Goal: Submit feedback/report problem

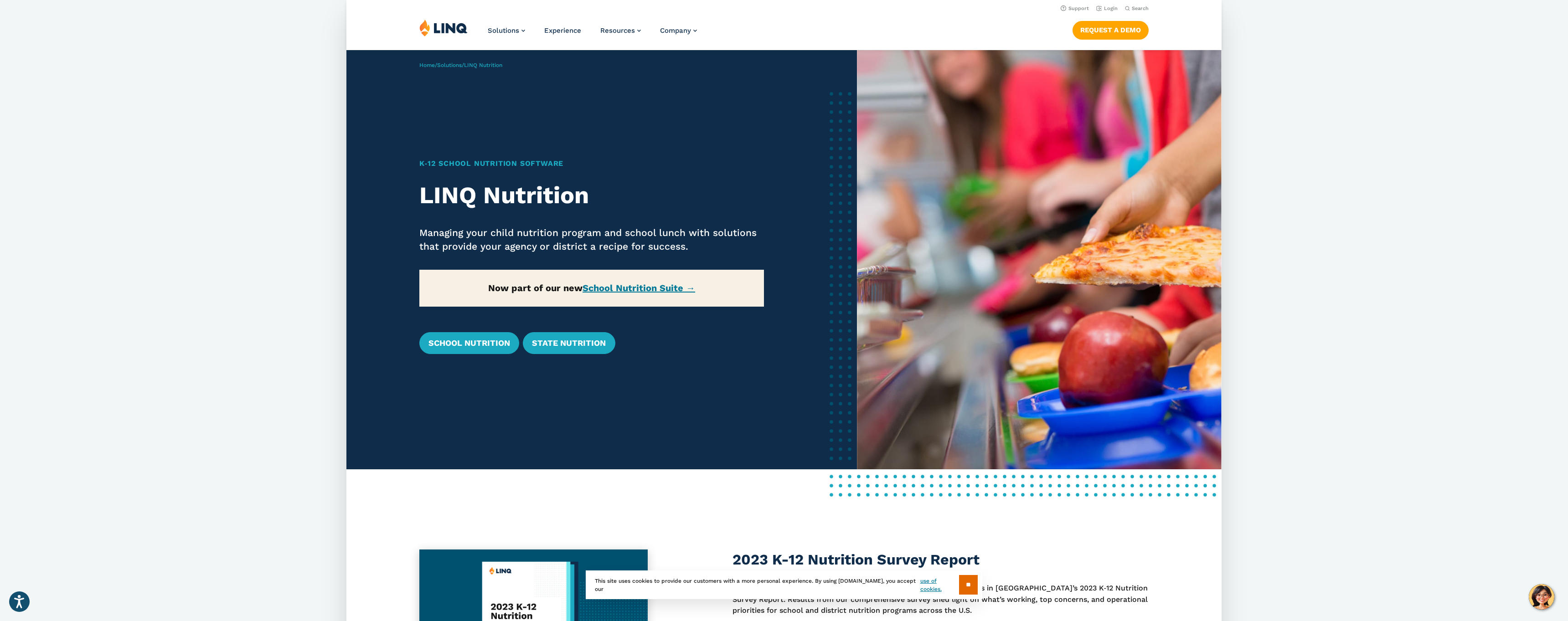
click at [592, 46] on ul "Solutions Nutrition Overview NEW School Nutrition Suite School Nutrition State …" at bounding box center [592, 33] width 209 height 30
click at [592, 227] on p "Managing your child nutrition program and school lunch with solutions that prov…" at bounding box center [592, 239] width 345 height 27
click at [592, 501] on div "2023 K-12 Nutrition Survey Report Take a look at valuable insights from school …" at bounding box center [784, 617] width 875 height 238
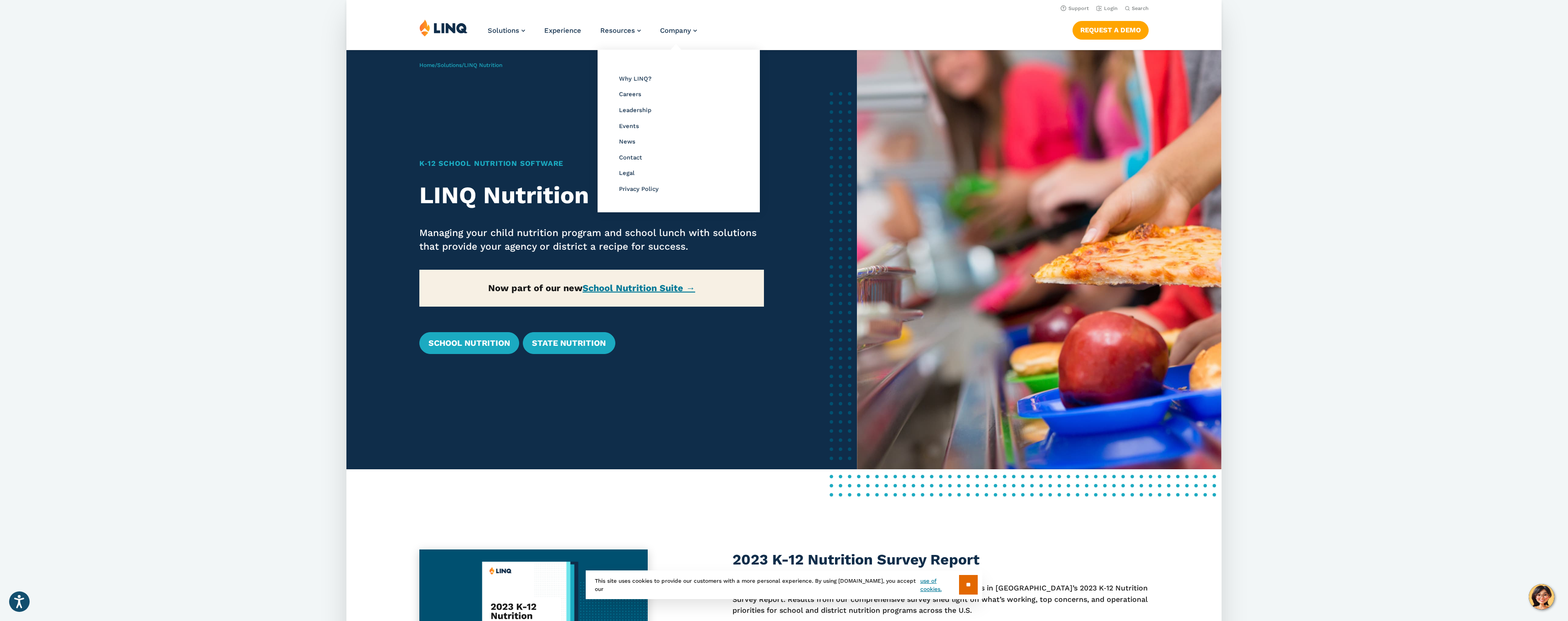
click at [684, 54] on div "Overview Why LINQ? Careers Leadership Events News Contact Legal Privacy Policy" at bounding box center [679, 131] width 153 height 153
click at [684, 151] on li "Contact" at bounding box center [679, 157] width 119 height 12
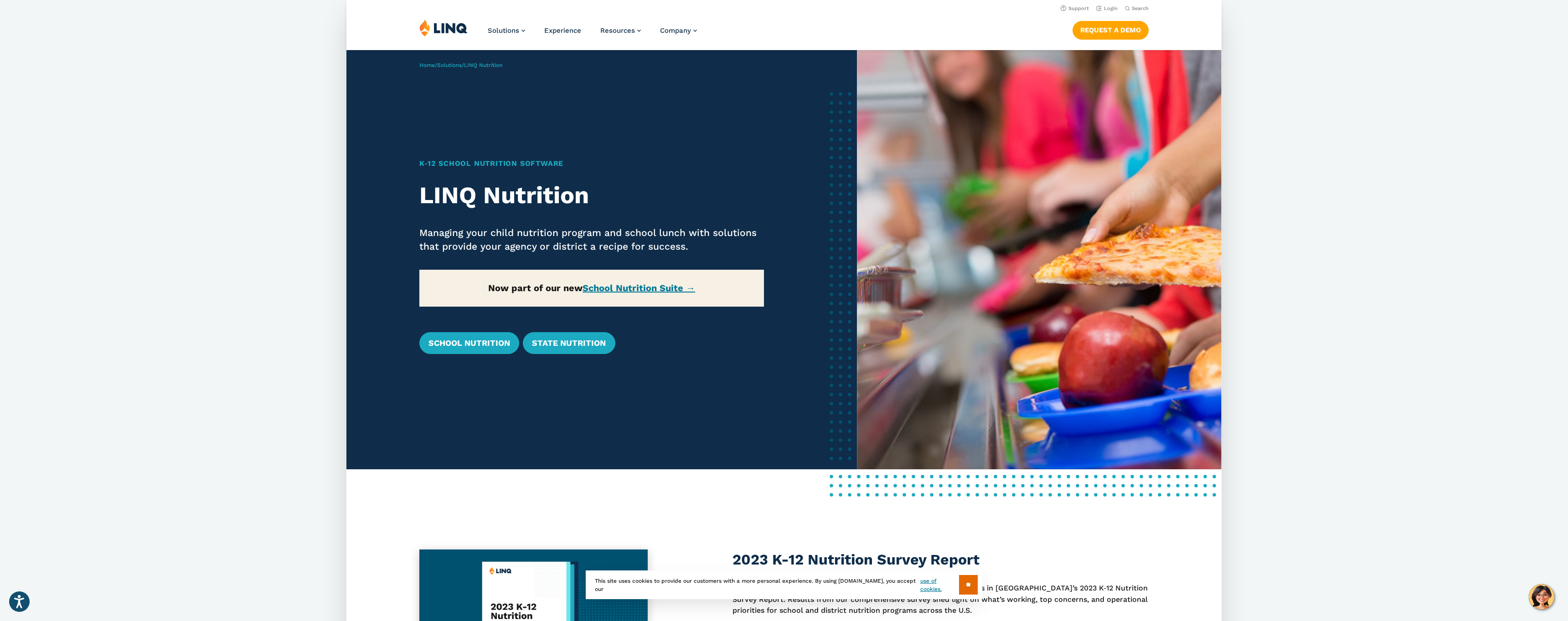
click at [684, 227] on p "Managing your child nutrition program and school lunch with solutions that prov…" at bounding box center [592, 239] width 345 height 27
click at [684, 319] on div "K‑12 School Nutrition Software LINQ Nutrition Managing your child nutrition pro…" at bounding box center [592, 255] width 345 height 195
click at [684, 592] on div "** This site uses cookies to provide our customers with a more personal experie…" at bounding box center [783, 585] width 396 height 29
click at [775, 227] on div "Home / Solutions / LINQ Nutrition K‑12 School Nutrition Software LINQ Nutrition…" at bounding box center [601, 259] width 511 height 419
click at [775, 410] on div "Home / Solutions / LINQ Nutrition K‑12 School Nutrition Software LINQ Nutrition…" at bounding box center [601, 259] width 511 height 419
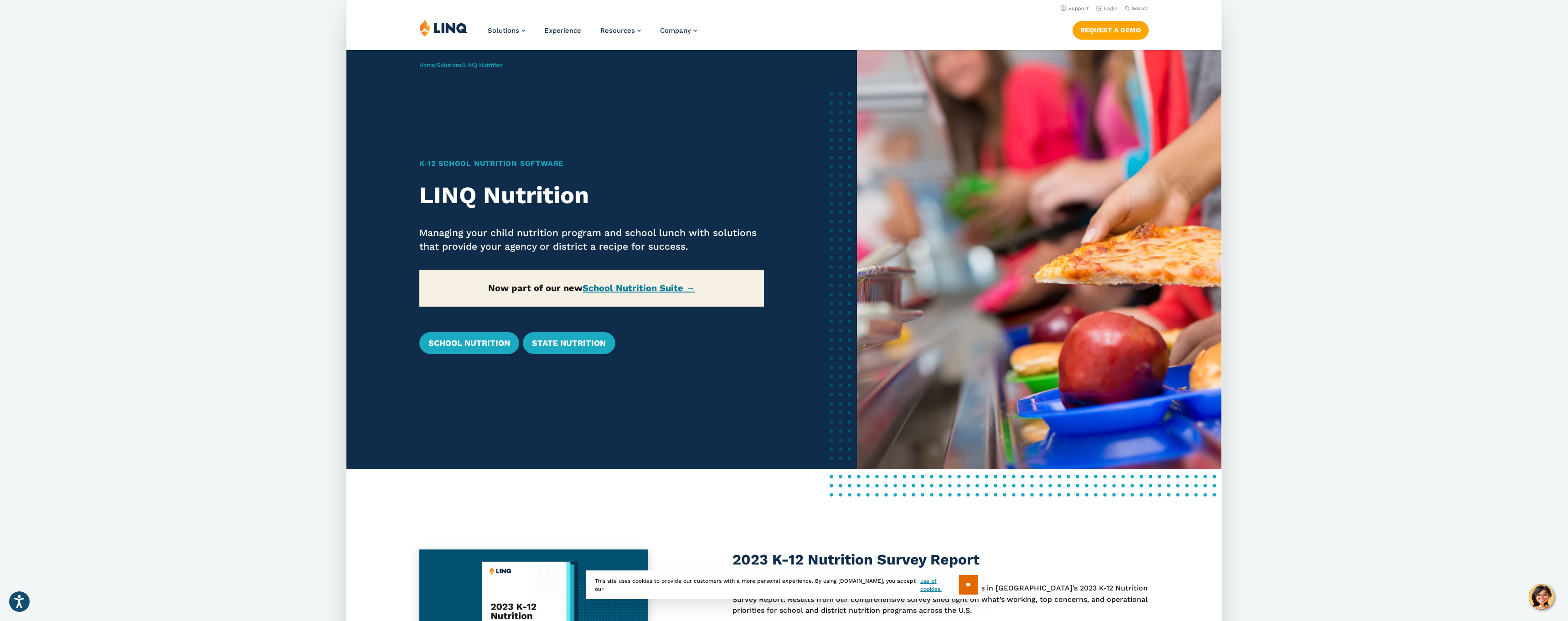
click at [775, 592] on div "** This site uses cookies to provide our customers with a more personal experie…" at bounding box center [783, 585] width 396 height 29
click at [866, 46] on div "Solutions Nutrition Overview NEW School Nutrition Suite School Nutrition State …" at bounding box center [784, 33] width 875 height 30
click at [866, 137] on img at bounding box center [1039, 259] width 365 height 419
click at [866, 227] on img at bounding box center [1039, 259] width 365 height 419
click at [866, 319] on img at bounding box center [1039, 259] width 365 height 419
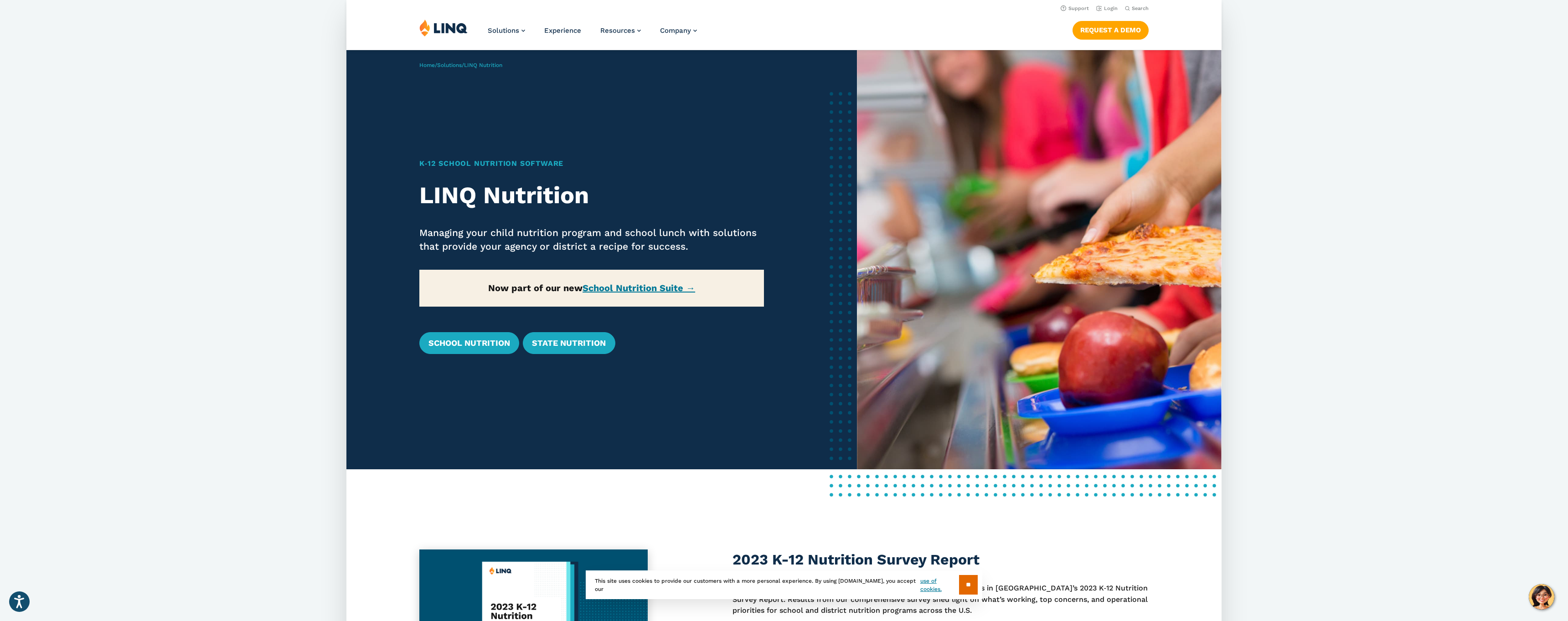
click at [866, 410] on img at bounding box center [1039, 259] width 365 height 419
click at [866, 501] on div "2023 K-12 Nutrition Survey Report Take a look at valuable insights from school …" at bounding box center [784, 617] width 875 height 238
click at [866, 592] on div "** This site uses cookies to provide our customers with a more personal experie…" at bounding box center [783, 585] width 396 height 29
click at [957, 46] on div "Solutions Nutrition Overview NEW School Nutrition Suite School Nutrition State …" at bounding box center [784, 33] width 875 height 30
click at [957, 137] on img at bounding box center [1039, 259] width 365 height 419
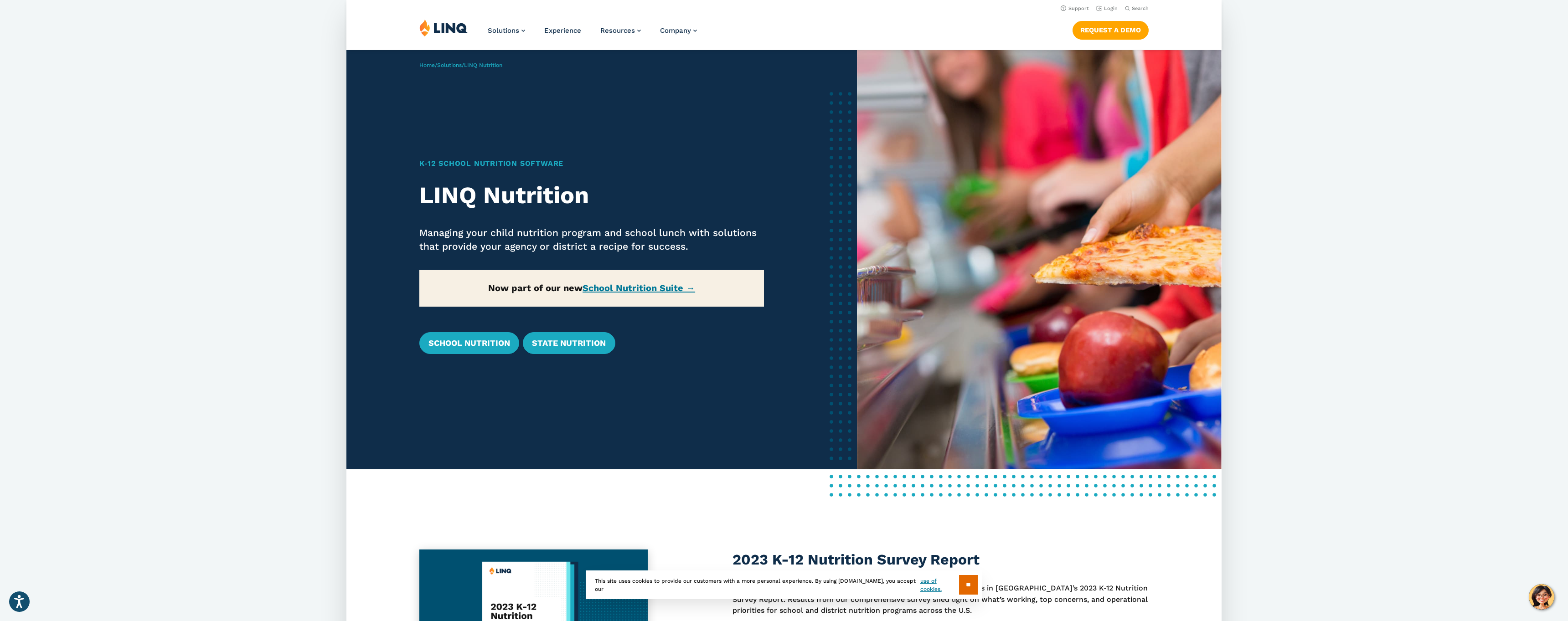
click at [957, 227] on img at bounding box center [1039, 259] width 365 height 419
click at [957, 319] on img at bounding box center [1039, 259] width 365 height 419
click at [957, 410] on img at bounding box center [1039, 259] width 365 height 419
click at [957, 501] on div "2023 K-12 Nutrition Survey Report Take a look at valuable insights from school …" at bounding box center [784, 617] width 875 height 238
click at [959, 592] on input "**" at bounding box center [968, 585] width 19 height 19
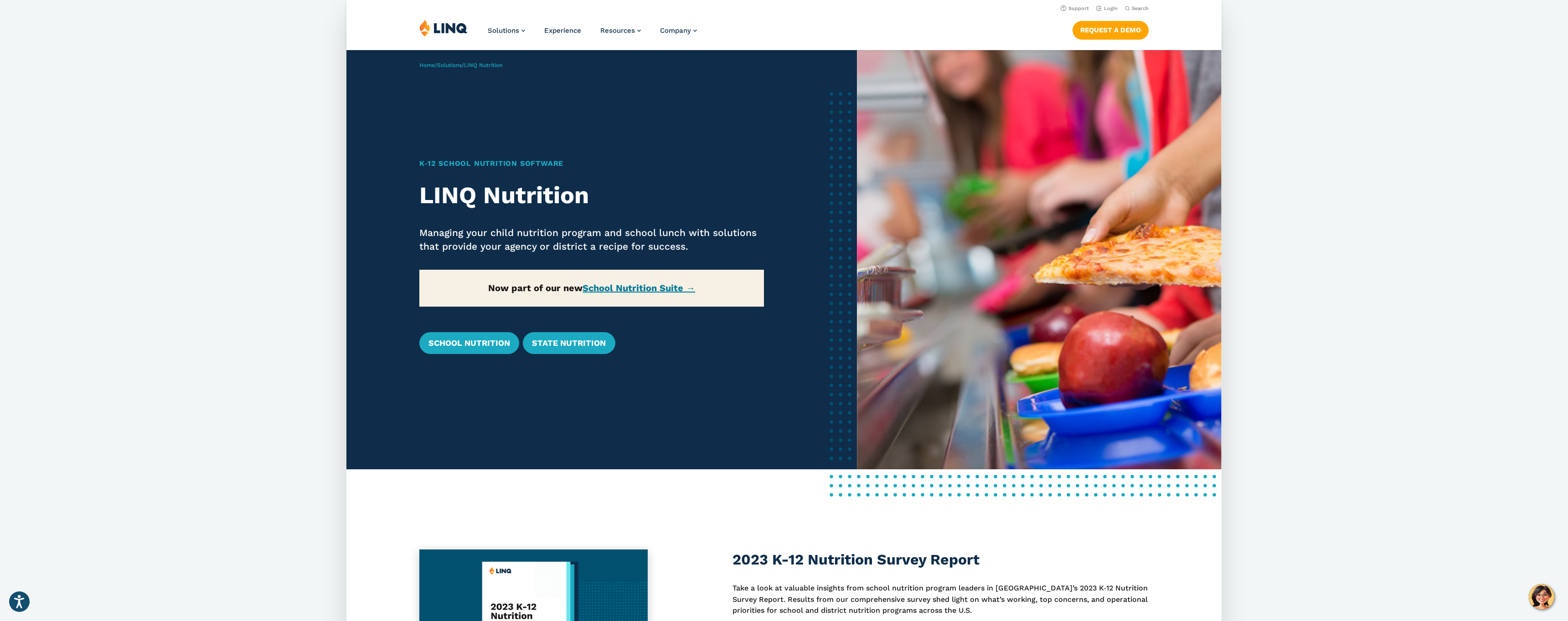
click at [1048, 137] on img at bounding box center [1039, 259] width 365 height 419
click at [1048, 227] on img at bounding box center [1039, 259] width 365 height 419
click at [1048, 319] on img at bounding box center [1039, 259] width 365 height 419
click at [1048, 410] on img at bounding box center [1039, 259] width 365 height 419
click at [1048, 501] on div "2023 K-12 Nutrition Survey Report Take a look at valuable insights from school …" at bounding box center [784, 617] width 875 height 238
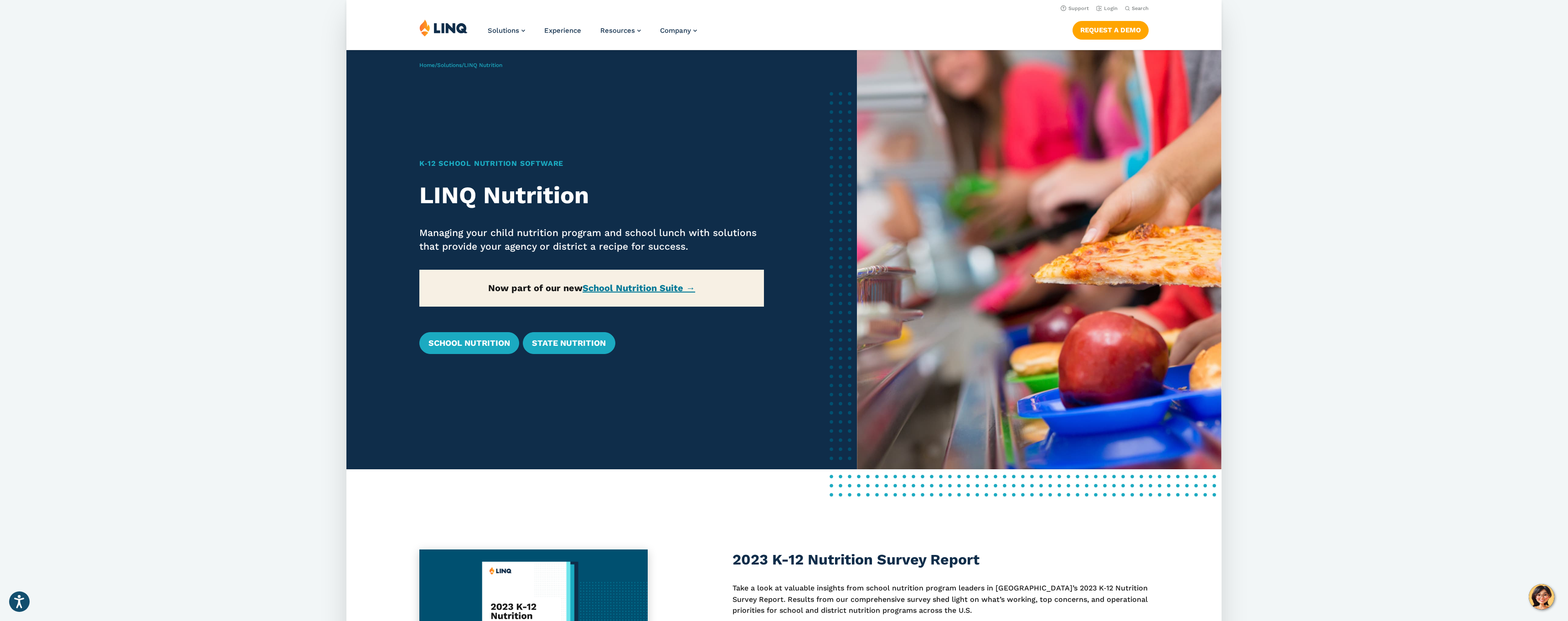
click at [1048, 592] on p "Take a look at valuable insights from school nutrition program leaders in [GEOG…" at bounding box center [940, 599] width 416 height 33
click at [1139, 46] on div "Solutions Nutrition Overview NEW School Nutrition Suite School Nutrition State …" at bounding box center [784, 33] width 875 height 30
click at [1139, 137] on img at bounding box center [1039, 259] width 365 height 419
click at [1139, 227] on img at bounding box center [1039, 259] width 365 height 419
click at [1139, 319] on img at bounding box center [1039, 259] width 365 height 419
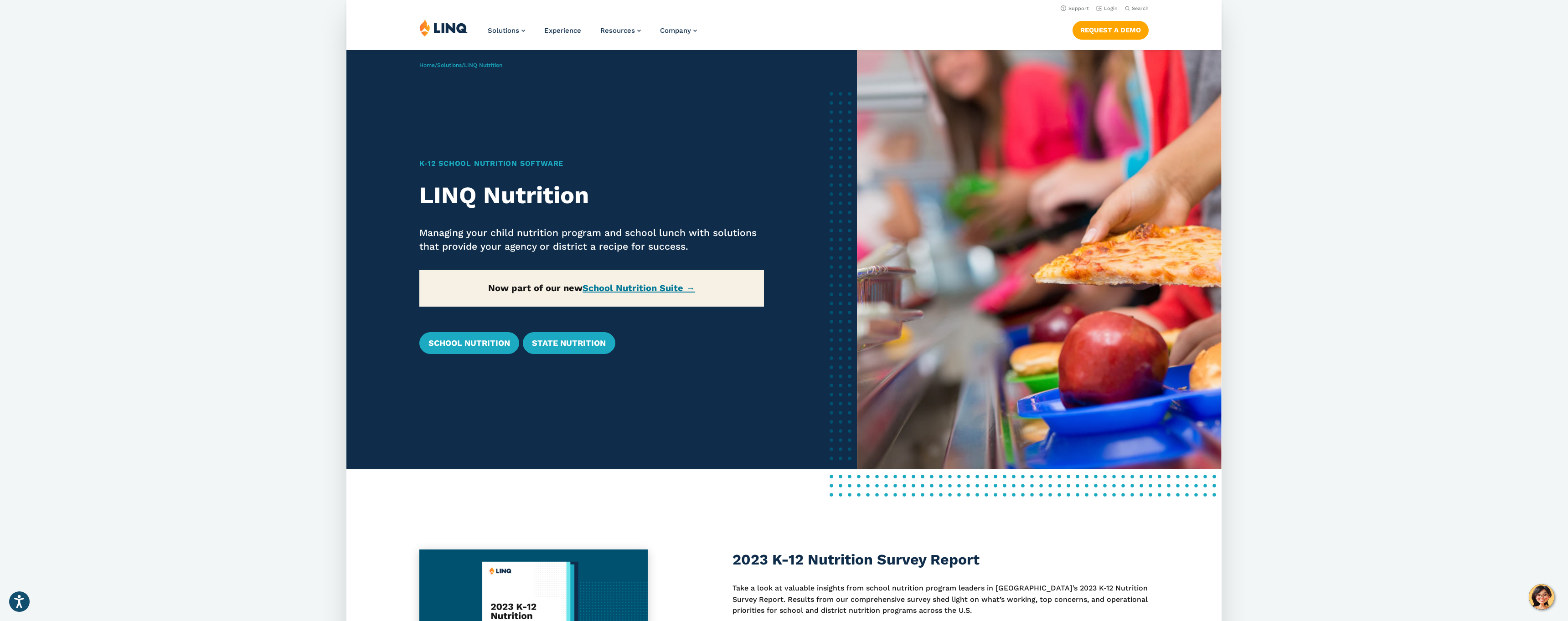
click at [1139, 410] on img at bounding box center [1039, 259] width 365 height 419
click at [1139, 501] on div "2023 K-12 Nutrition Survey Report Take a look at valuable insights from school …" at bounding box center [784, 617] width 875 height 238
click at [1139, 592] on p "Take a look at valuable insights from school nutrition program leaders in [GEOG…" at bounding box center [940, 599] width 416 height 33
